Goal: Use online tool/utility: Utilize a website feature to perform a specific function

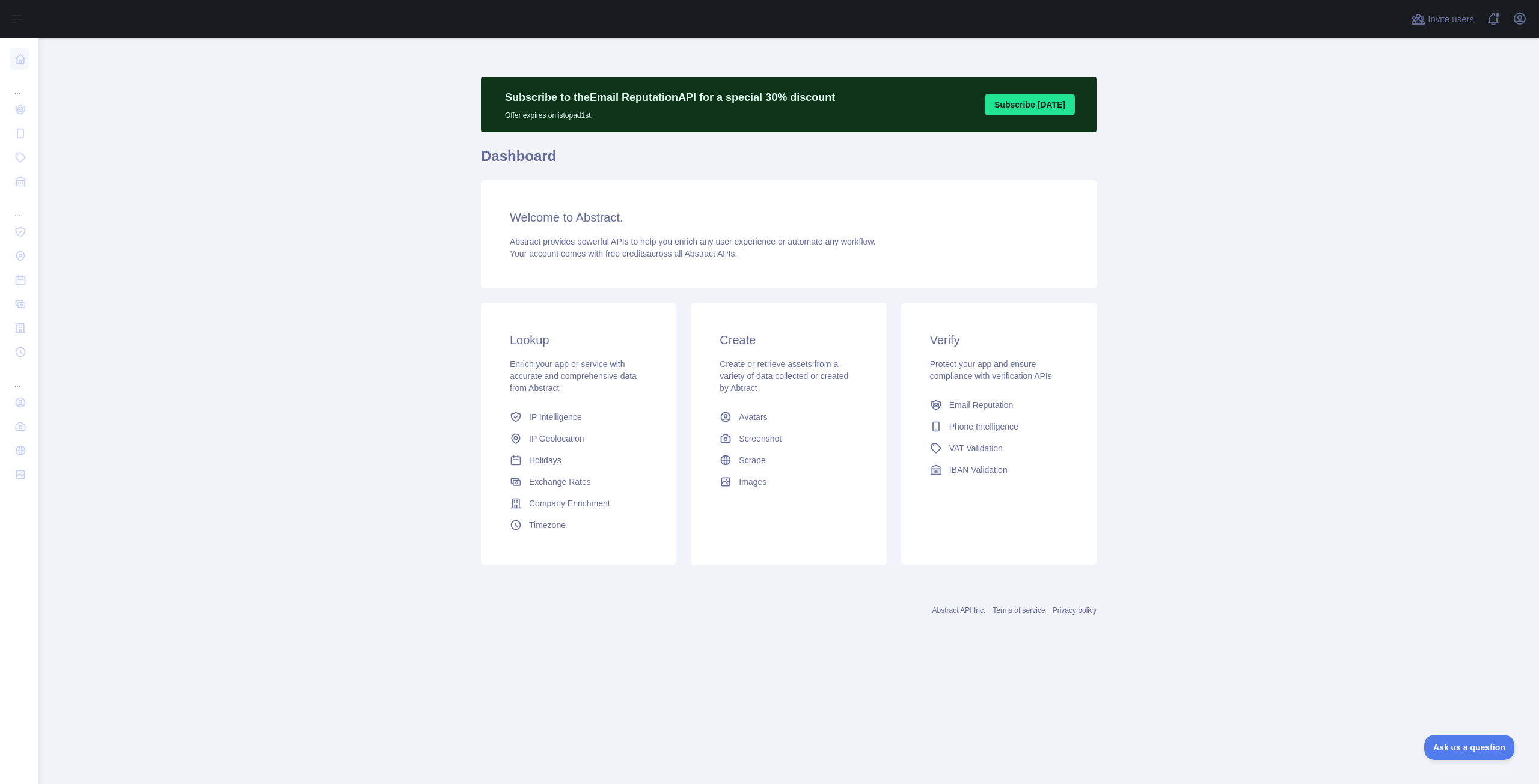
click at [226, 9] on div at bounding box center [721, 19] width 1346 height 38
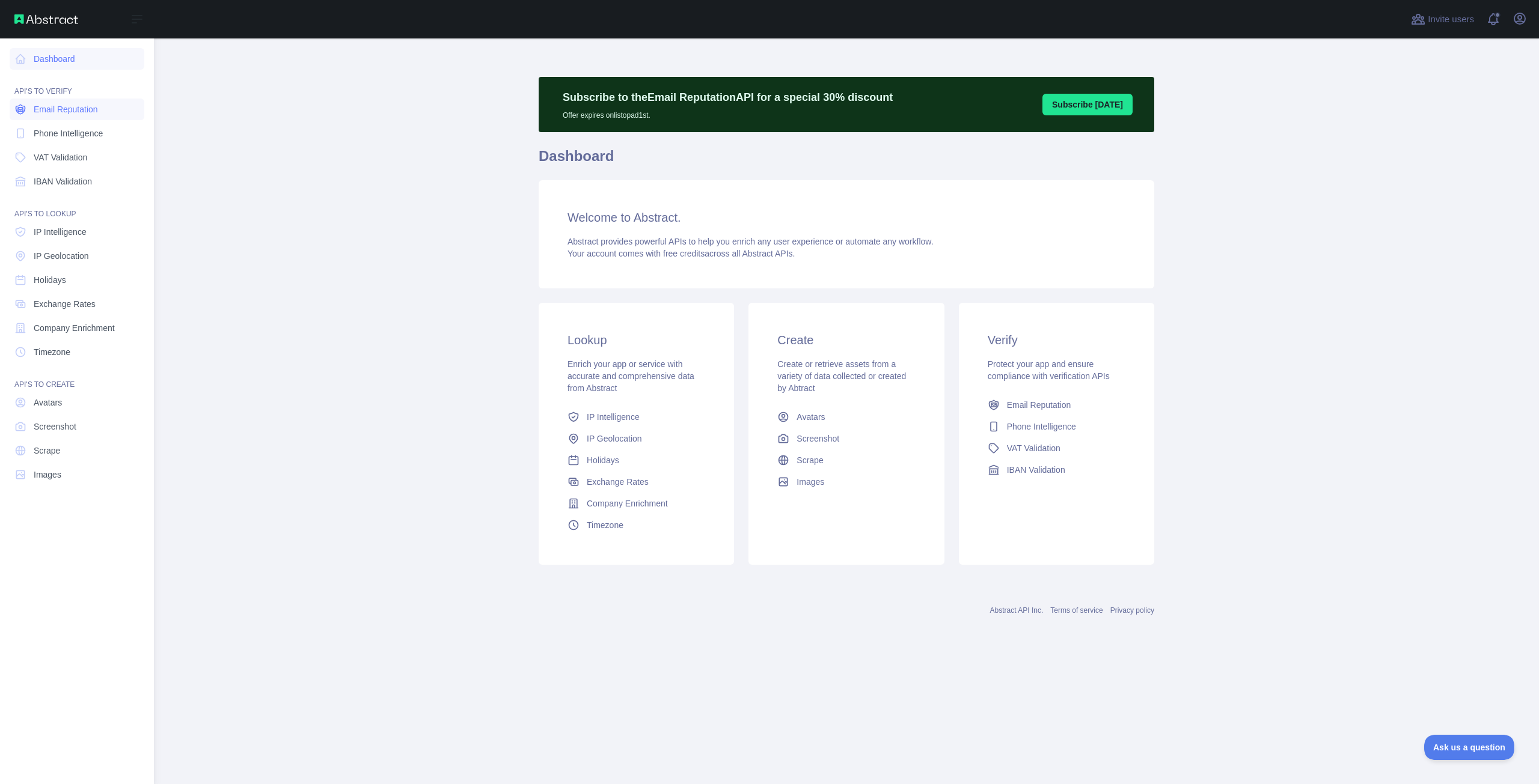
click at [50, 112] on span "Email Reputation" at bounding box center [65, 109] width 65 height 12
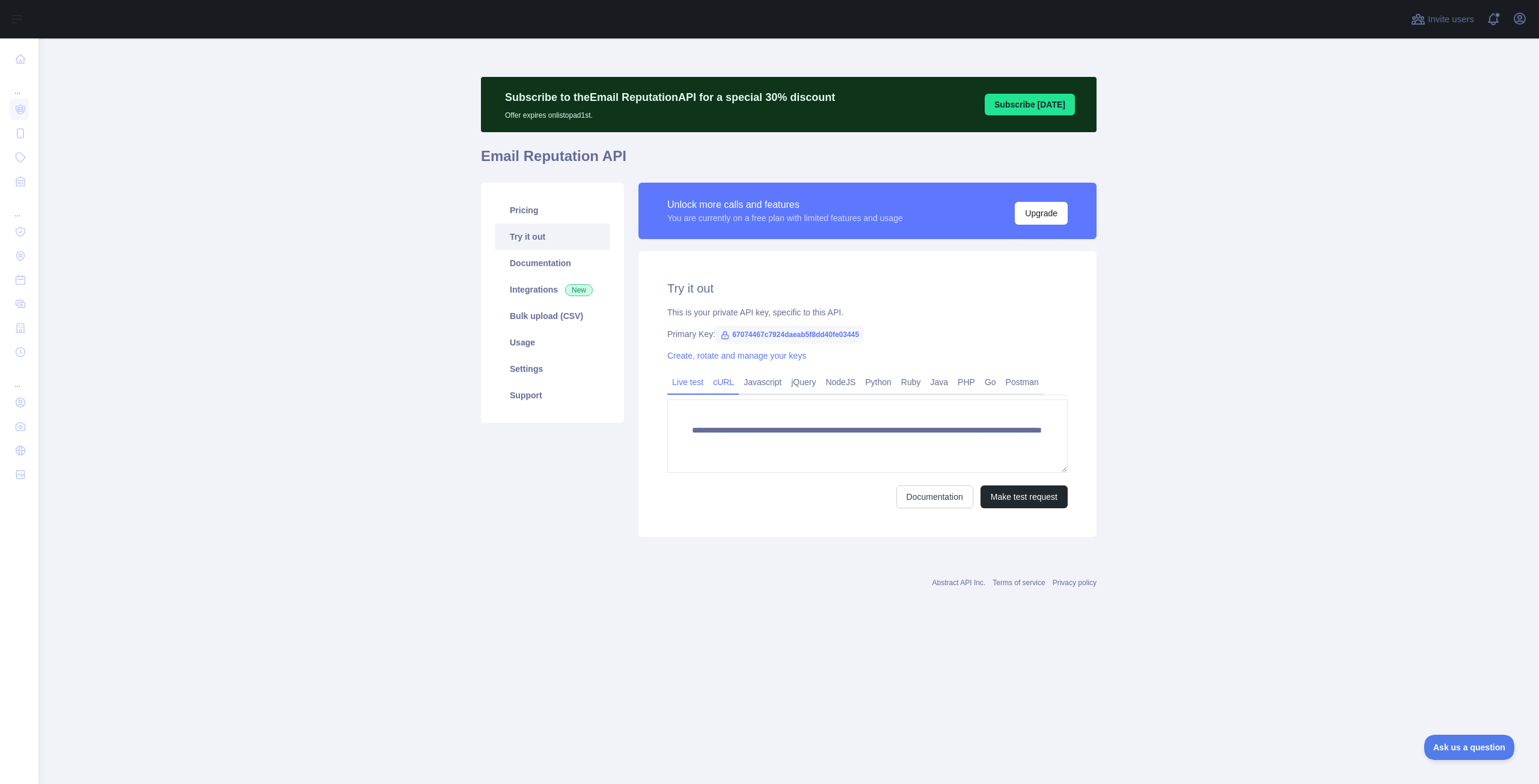
click at [723, 378] on link "cURL" at bounding box center [723, 382] width 30 height 19
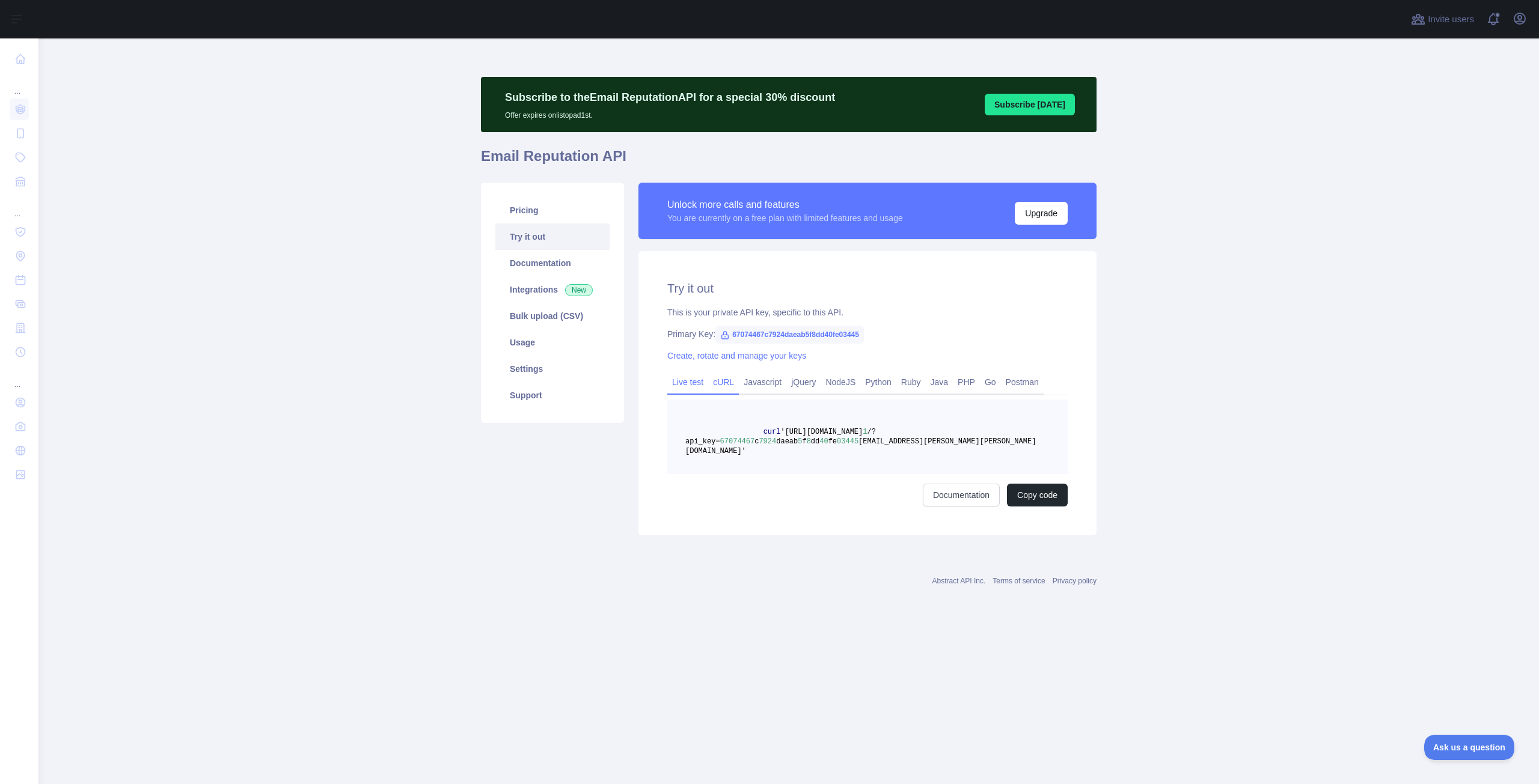
click at [685, 382] on link "Live test" at bounding box center [688, 382] width 40 height 19
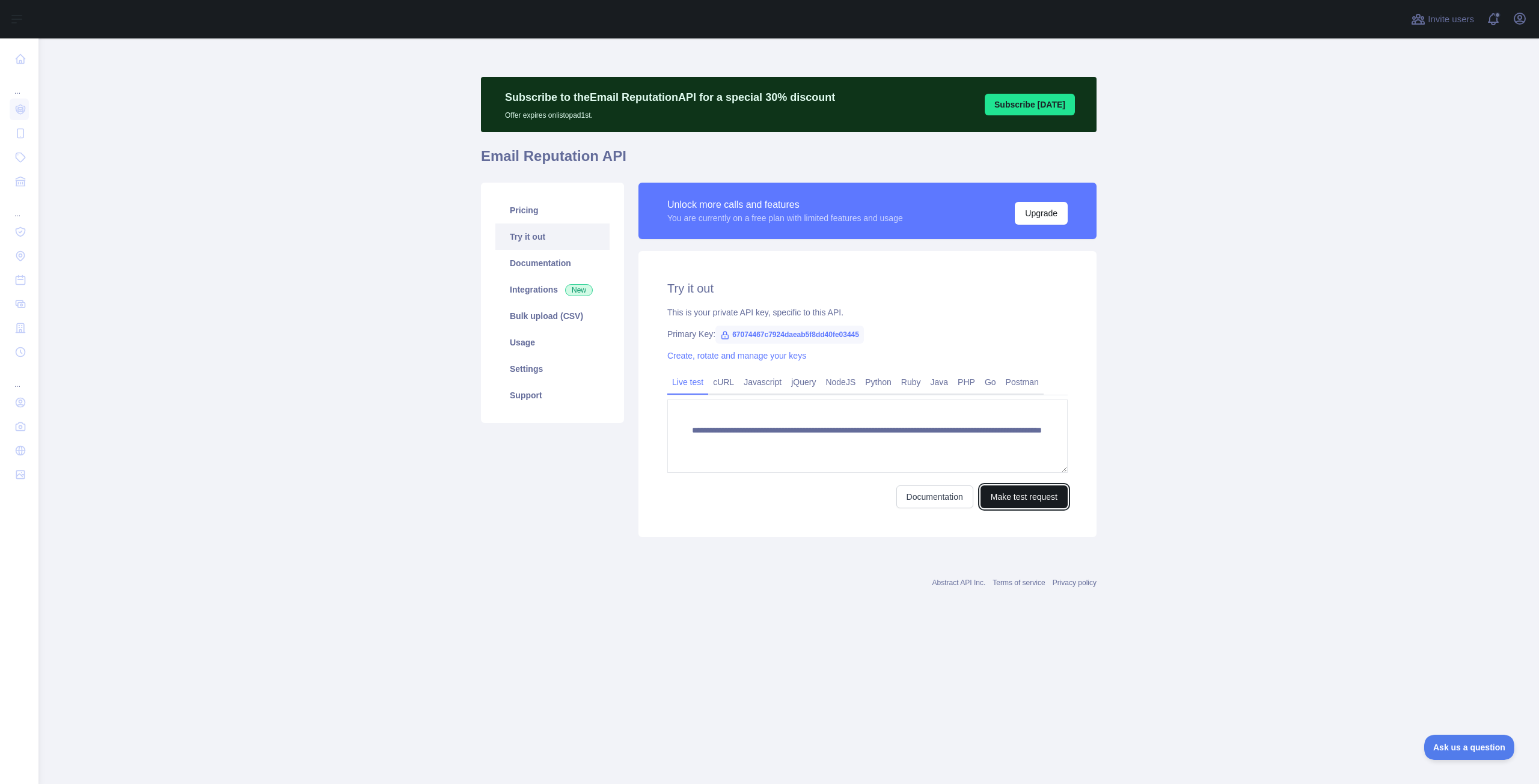
click at [1001, 493] on button "Make test request" at bounding box center [1024, 497] width 87 height 23
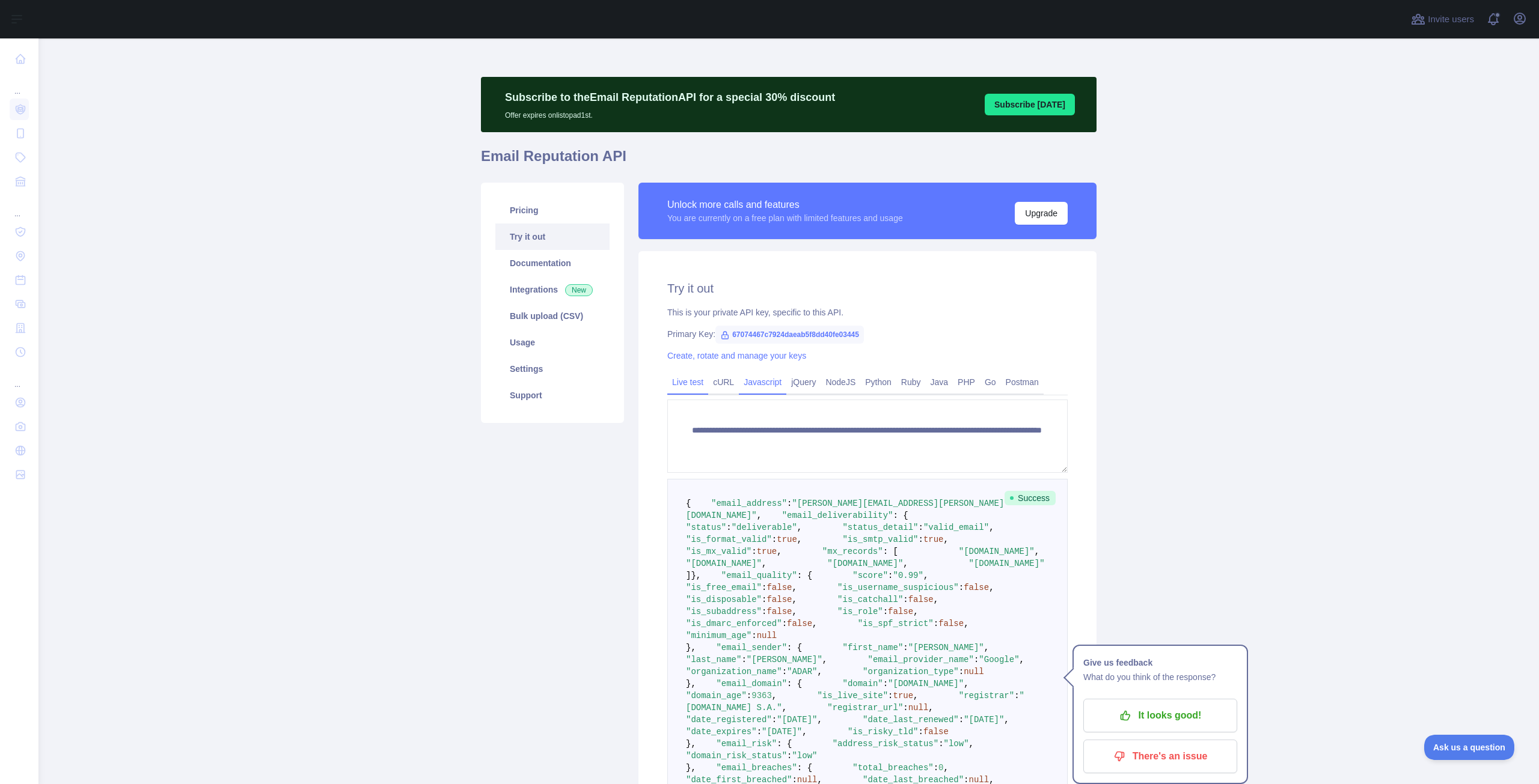
click at [762, 386] on link "Javascript" at bounding box center [762, 382] width 48 height 19
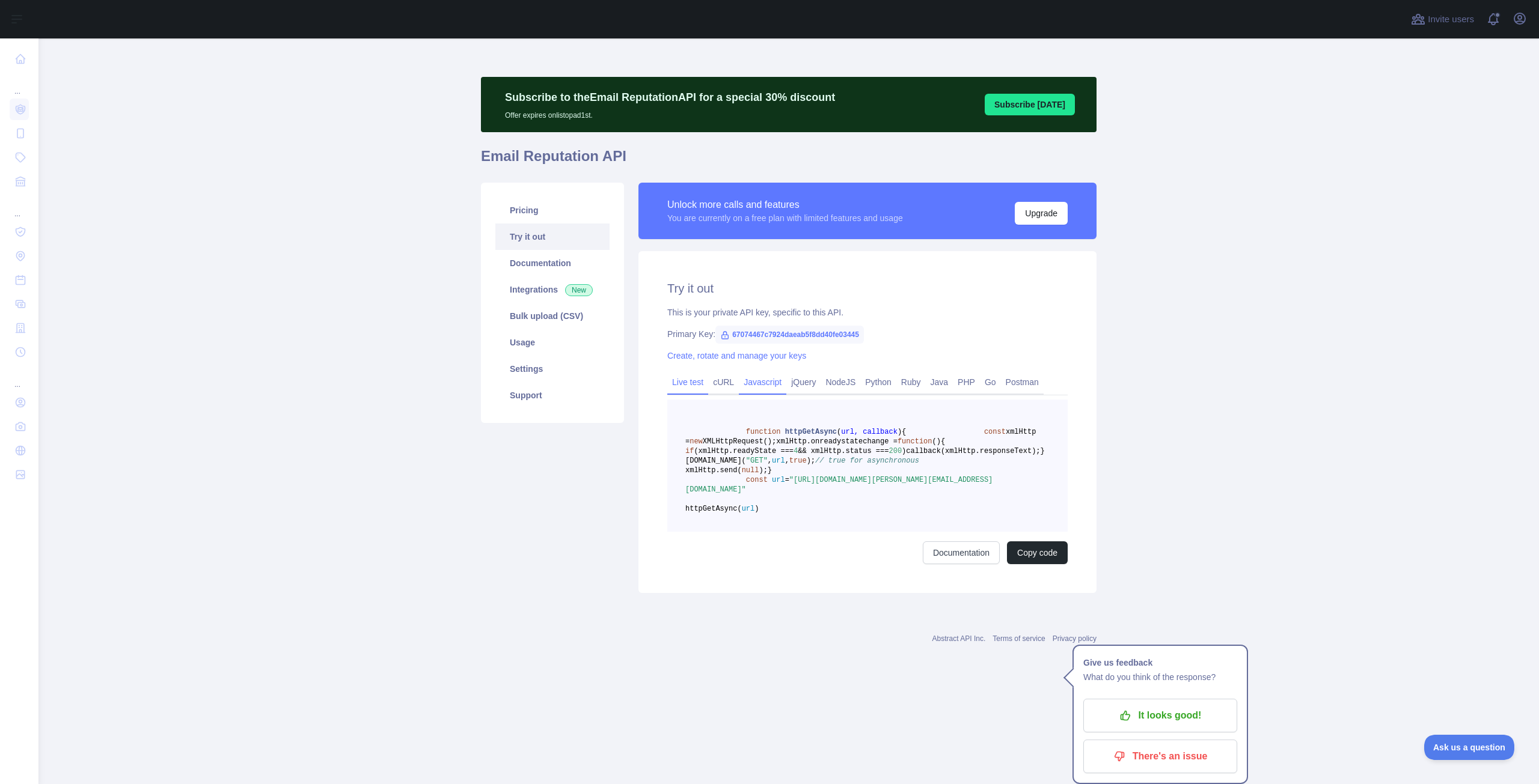
click at [688, 381] on link "Live test" at bounding box center [688, 382] width 40 height 19
